Goal: Information Seeking & Learning: Learn about a topic

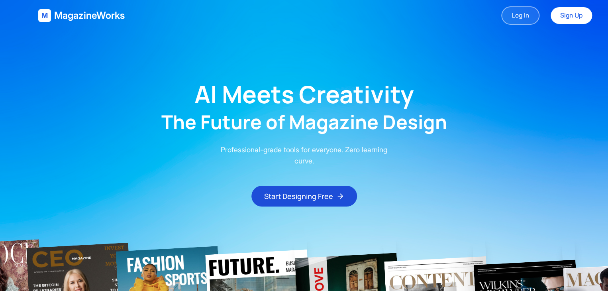
click at [518, 21] on link "Log In" at bounding box center [520, 15] width 38 height 18
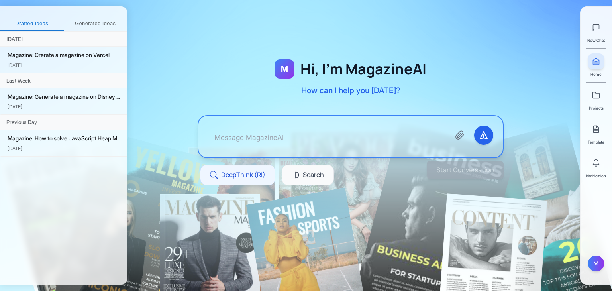
click at [376, 120] on div at bounding box center [350, 136] width 304 height 41
drag, startPoint x: 353, startPoint y: 118, endPoint x: 341, endPoint y: 102, distance: 20.2
click at [340, 104] on div "M Hi, I'm MagazineAI How can I help you today? DeepThink (RI) Search" at bounding box center [350, 132] width 357 height 174
click at [95, 22] on button "Generated Ideas" at bounding box center [96, 24] width 64 height 14
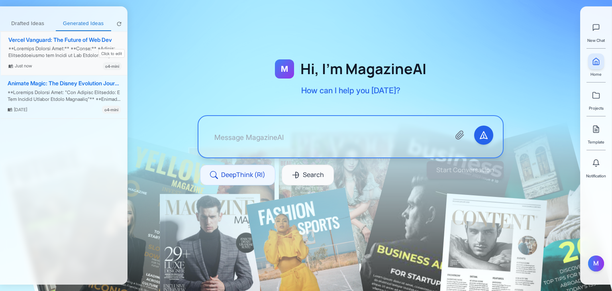
click at [65, 54] on div at bounding box center [64, 52] width 113 height 14
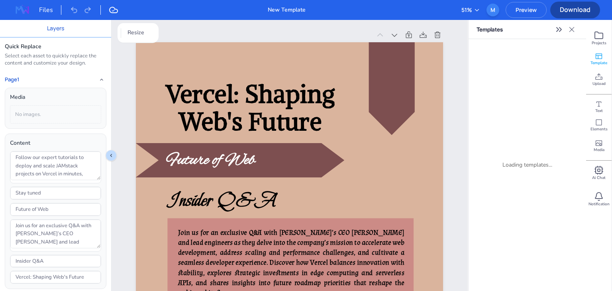
click at [527, 163] on div "Loading templates..." at bounding box center [527, 164] width 105 height 239
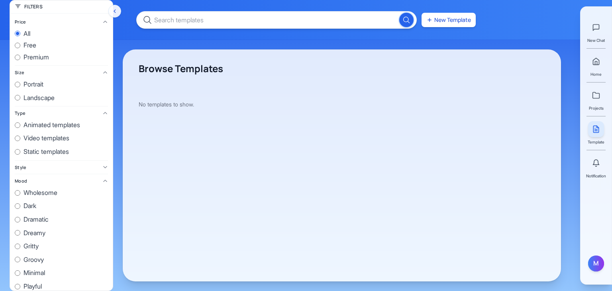
click at [29, 47] on span "free" at bounding box center [30, 45] width 13 height 10
click at [20, 47] on input "free" at bounding box center [18, 46] width 6 height 6
radio input "true"
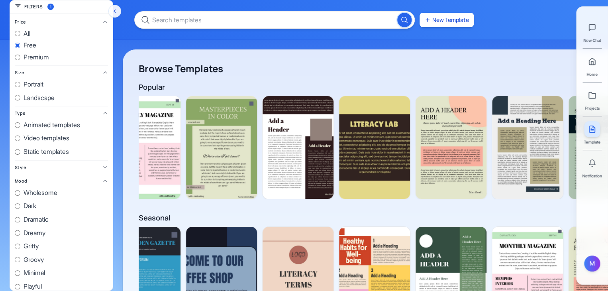
click at [325, 63] on h1 "Browse Templates" at bounding box center [422, 68] width 566 height 13
click at [29, 32] on span "all" at bounding box center [27, 34] width 7 height 10
click at [20, 32] on input "all" at bounding box center [18, 34] width 6 height 6
radio input "true"
click at [33, 55] on span "premium" at bounding box center [36, 57] width 25 height 10
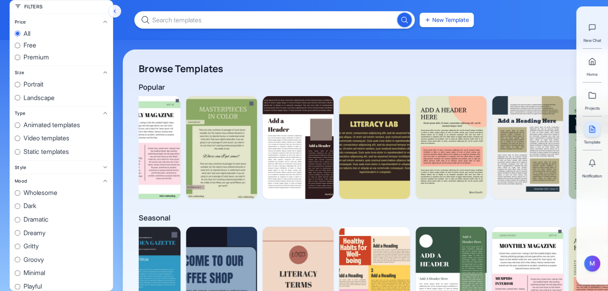
click at [20, 55] on input "premium" at bounding box center [18, 58] width 6 height 6
radio input "true"
click at [31, 80] on span "Portrait" at bounding box center [34, 84] width 20 height 10
click at [20, 82] on input "Portrait" at bounding box center [18, 85] width 6 height 6
radio input "true"
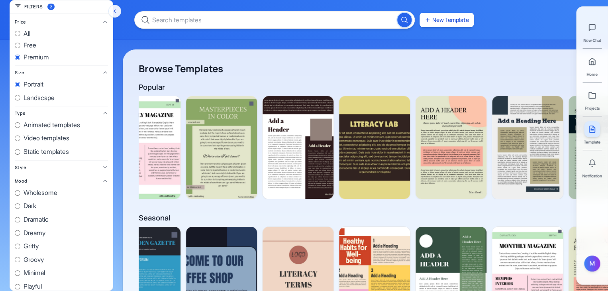
click at [41, 96] on span "Landscape" at bounding box center [39, 98] width 31 height 10
click at [20, 96] on input "Landscape" at bounding box center [18, 98] width 6 height 6
radio input "true"
click at [36, 81] on span "Portrait" at bounding box center [34, 84] width 20 height 10
click at [20, 82] on input "Portrait" at bounding box center [18, 85] width 6 height 6
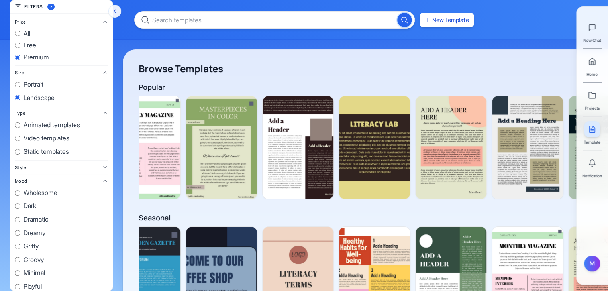
radio input "true"
click at [40, 100] on span "Landscape" at bounding box center [39, 98] width 31 height 10
click at [20, 100] on input "Landscape" at bounding box center [18, 98] width 6 height 6
radio input "true"
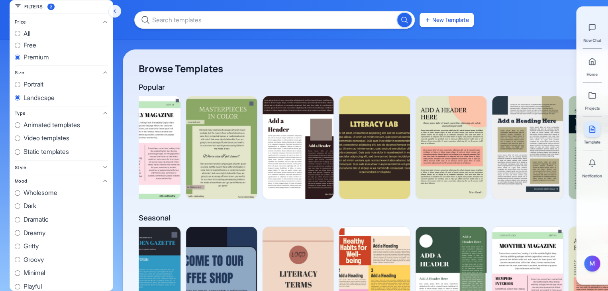
click at [281, 74] on h1 "Browse Templates" at bounding box center [422, 68] width 566 height 13
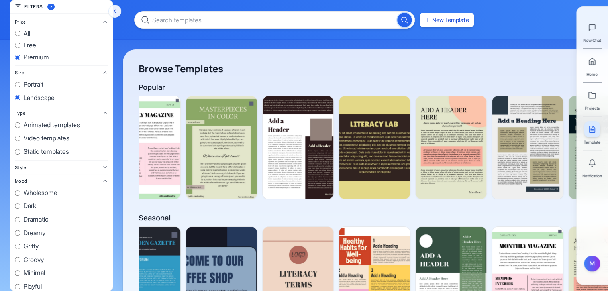
click at [210, 35] on div "New Template" at bounding box center [304, 20] width 608 height 40
click at [290, 90] on div "Popular View all" at bounding box center [422, 86] width 566 height 11
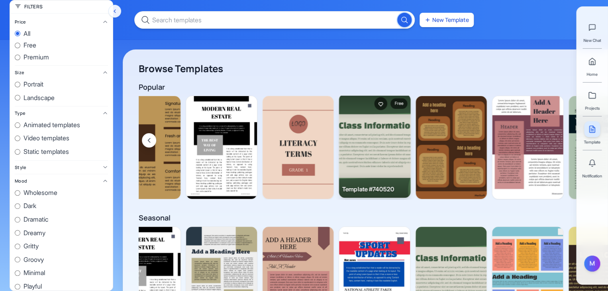
scroll to position [119, 0]
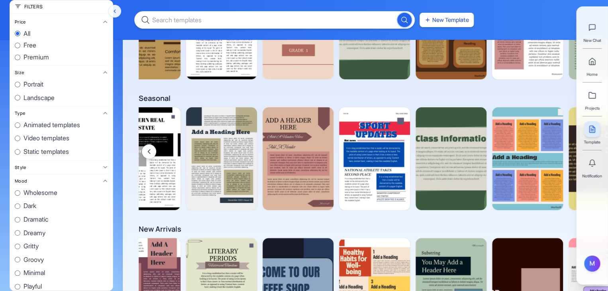
click at [356, 101] on div "Seasonal View all" at bounding box center [422, 97] width 566 height 11
click at [360, 96] on div "Seasonal View all" at bounding box center [422, 97] width 566 height 11
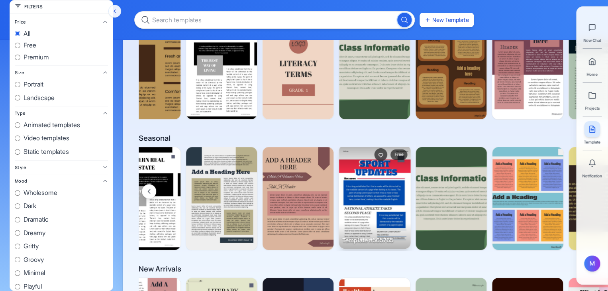
scroll to position [0, 0]
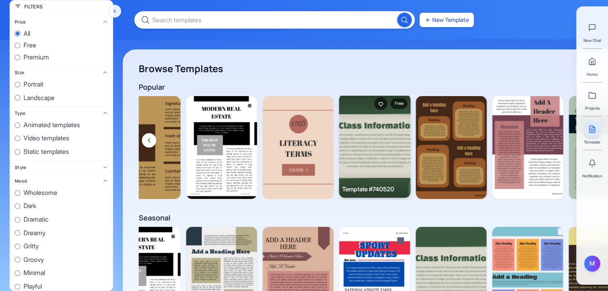
click at [360, 154] on img at bounding box center [375, 146] width 72 height 104
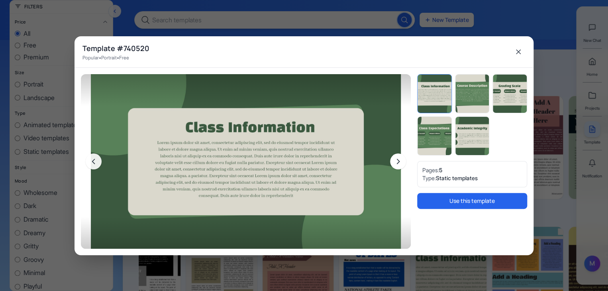
click at [398, 160] on icon "Next page" at bounding box center [398, 161] width 8 height 8
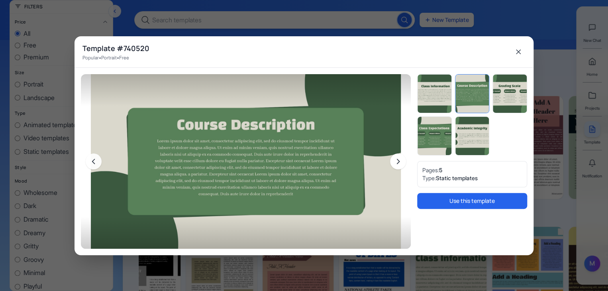
click at [398, 160] on icon "Next page" at bounding box center [398, 161] width 8 height 8
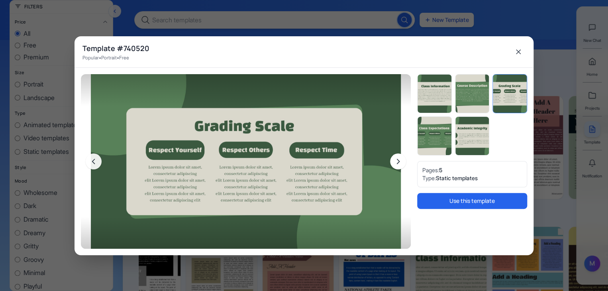
click at [398, 160] on icon "Next page" at bounding box center [398, 161] width 8 height 8
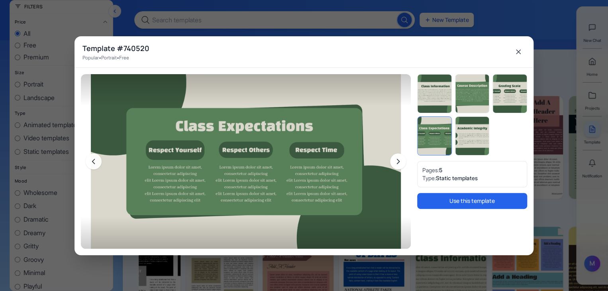
click at [398, 160] on icon "Next page" at bounding box center [398, 161] width 8 height 8
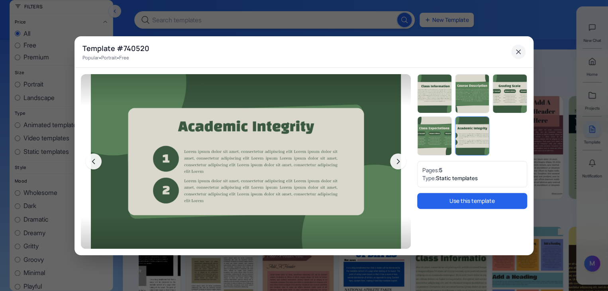
click at [516, 51] on icon "Close" at bounding box center [518, 52] width 8 height 8
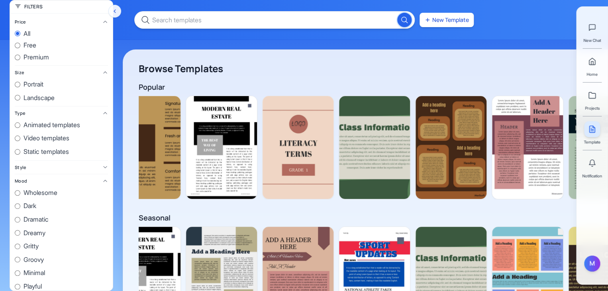
click at [425, 64] on h1 "Browse Templates" at bounding box center [422, 68] width 566 height 13
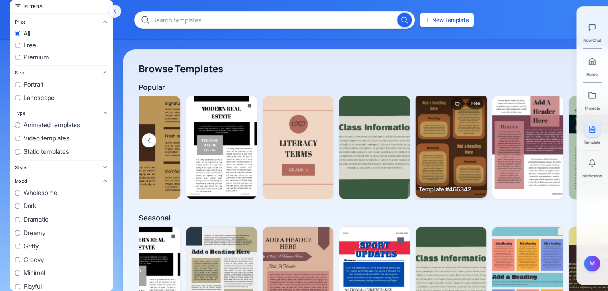
click at [428, 174] on img at bounding box center [451, 146] width 72 height 104
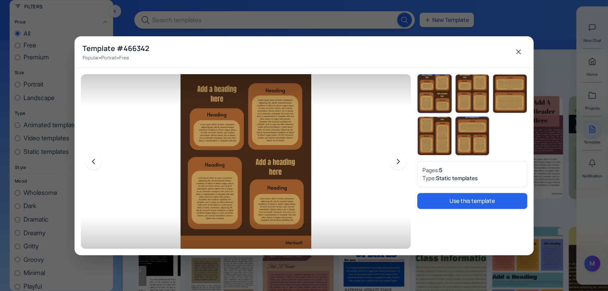
click at [482, 137] on img "Open page 5" at bounding box center [472, 136] width 34 height 38
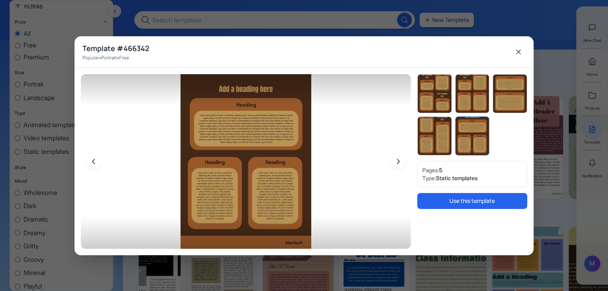
click at [491, 97] on div at bounding box center [472, 114] width 110 height 81
click at [499, 105] on img "Open page 3" at bounding box center [510, 93] width 34 height 38
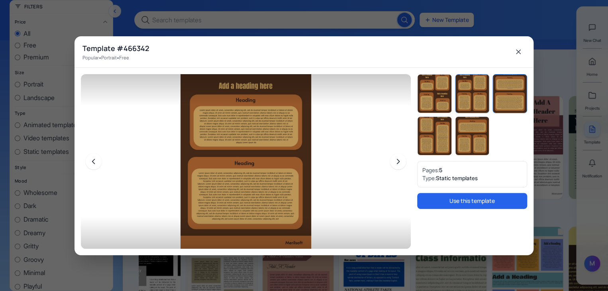
click at [468, 99] on img "Open page 2" at bounding box center [472, 93] width 34 height 38
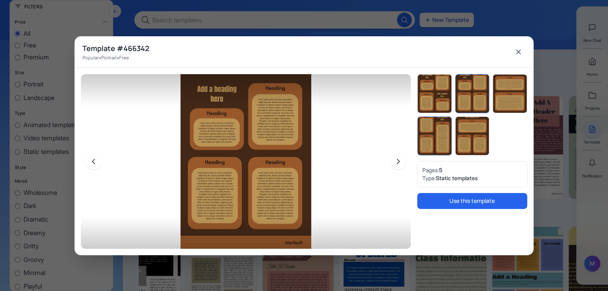
click at [439, 131] on img "Open page 4" at bounding box center [434, 136] width 34 height 38
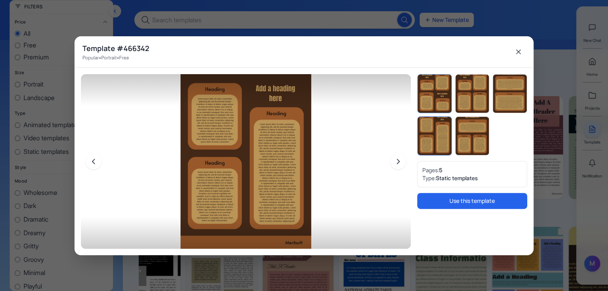
click at [438, 96] on img "Open page 1" at bounding box center [434, 93] width 34 height 38
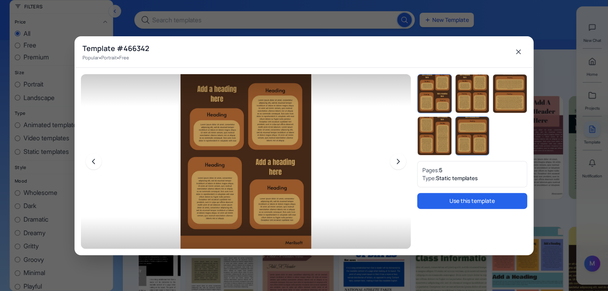
click at [481, 137] on img "Open page 5" at bounding box center [472, 136] width 34 height 38
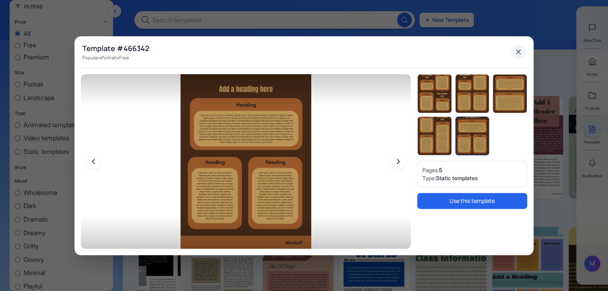
click at [521, 53] on icon "Close" at bounding box center [518, 52] width 8 height 8
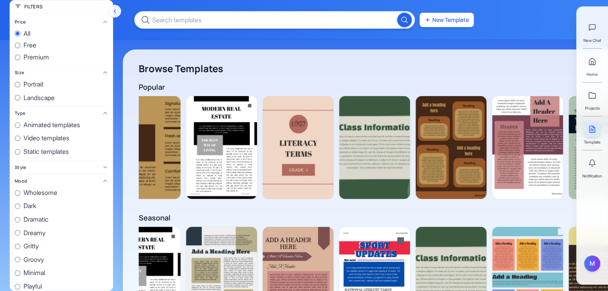
click at [118, 12] on button "Hide filters" at bounding box center [114, 11] width 13 height 13
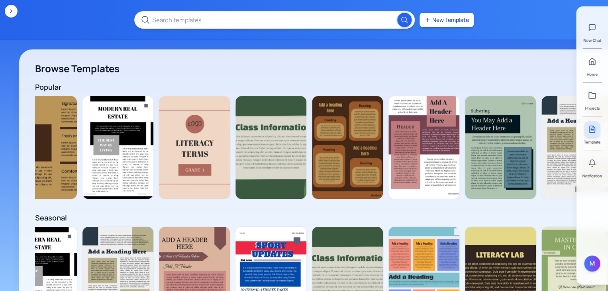
click at [9, 13] on icon "Show filters" at bounding box center [11, 11] width 6 height 6
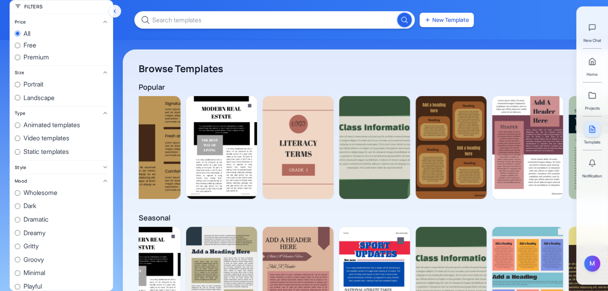
click at [105, 28] on div "Price all free premium Size Portrait Landscape Type Animated templates Video te…" at bounding box center [61, 152] width 103 height 277
